Goal: Transaction & Acquisition: Obtain resource

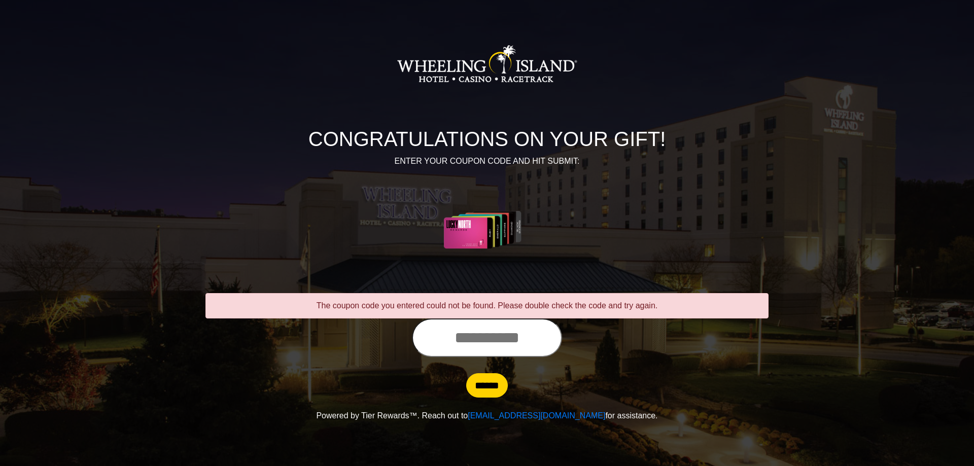
click at [481, 344] on input "text" at bounding box center [487, 338] width 150 height 39
type input "**********"
click at [489, 386] on input "******" at bounding box center [487, 385] width 42 height 24
click at [483, 339] on input "text" at bounding box center [487, 338] width 150 height 39
